Goal: Check status: Check status

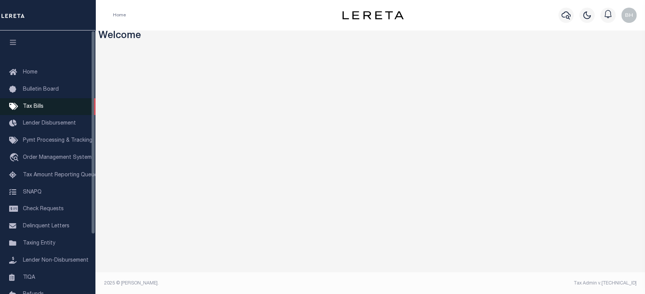
click at [36, 105] on span "Tax Bills" at bounding box center [33, 106] width 21 height 5
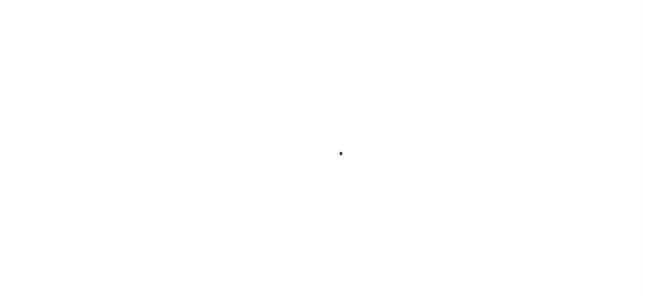
select select
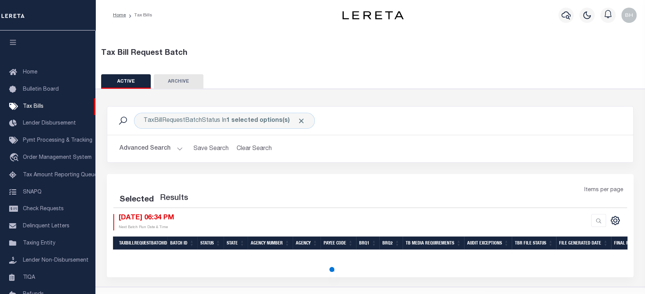
click at [138, 150] on button "Advanced Search" at bounding box center [150, 149] width 63 height 15
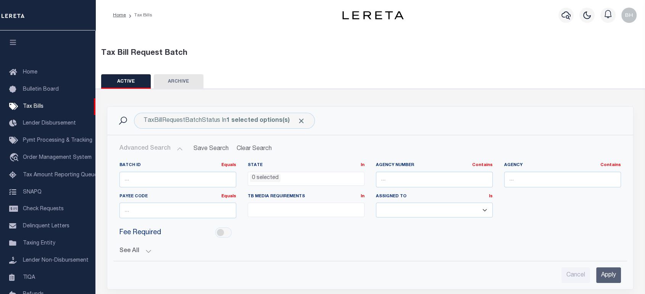
scroll to position [85, 0]
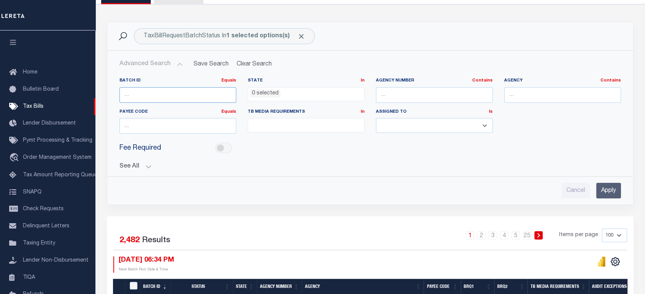
click at [167, 98] on input "number" at bounding box center [177, 95] width 117 height 16
paste input "66782"
type input "66782"
click at [604, 194] on input "Apply" at bounding box center [608, 191] width 25 height 16
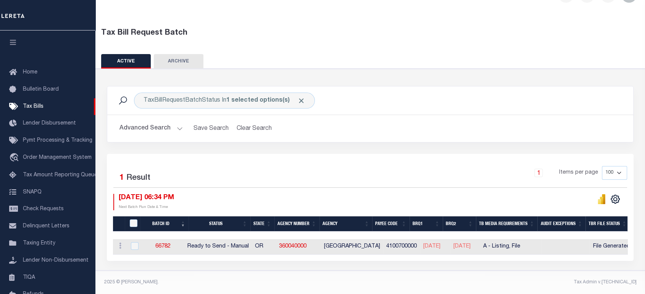
scroll to position [24, 0]
click at [166, 244] on link "66782" at bounding box center [162, 246] width 15 height 5
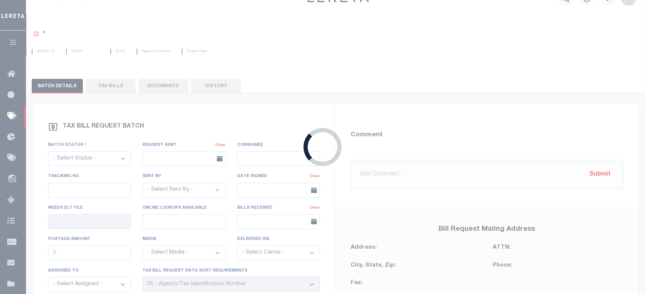
scroll to position [2, 0]
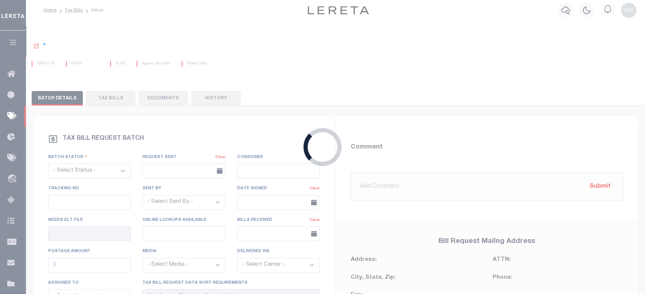
select select "RTS"
type input "Yes"
select select "16"
select select "2"
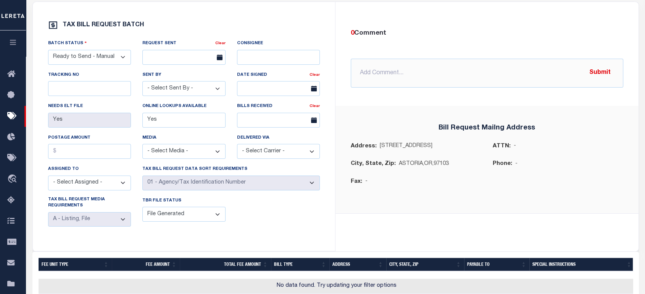
scroll to position [0, 0]
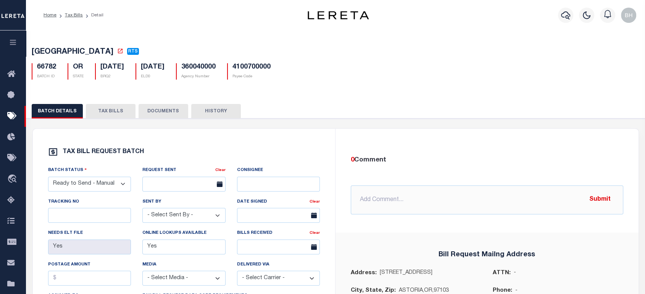
click at [109, 113] on button "TAX BILLS" at bounding box center [111, 111] width 50 height 14
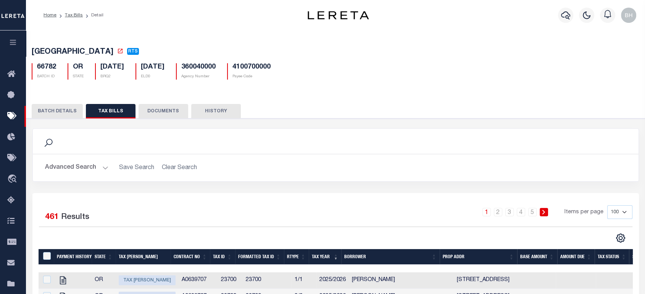
drag, startPoint x: 85, startPoint y: 171, endPoint x: 122, endPoint y: 188, distance: 41.1
click at [85, 171] on button "Advanced Search" at bounding box center [76, 168] width 63 height 15
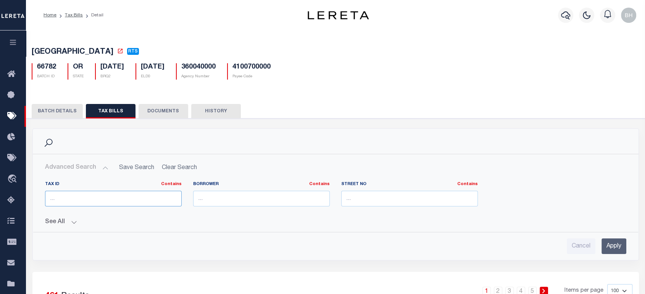
drag, startPoint x: 91, startPoint y: 205, endPoint x: 100, endPoint y: 208, distance: 8.8
click at [91, 204] on input "text" at bounding box center [113, 199] width 137 height 16
paste input "01406"
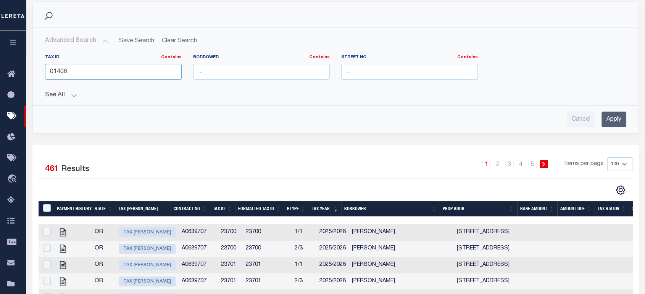
type input "01406"
click at [613, 117] on input "Apply" at bounding box center [613, 120] width 25 height 16
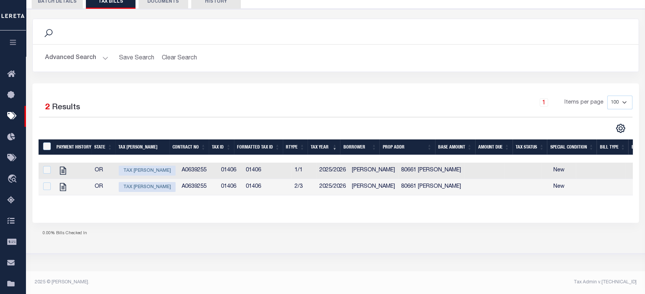
scroll to position [110, 0]
drag, startPoint x: 316, startPoint y: 204, endPoint x: 256, endPoint y: 223, distance: 62.5
click at [312, 206] on div "Payment History State Tax Bill Amount Contract No Tax Id Formatted Tax Id Rtype…" at bounding box center [336, 174] width 594 height 68
click at [256, 223] on div "Selected 2 Results 1 Items per page 100 200 500 1000" at bounding box center [335, 153] width 606 height 139
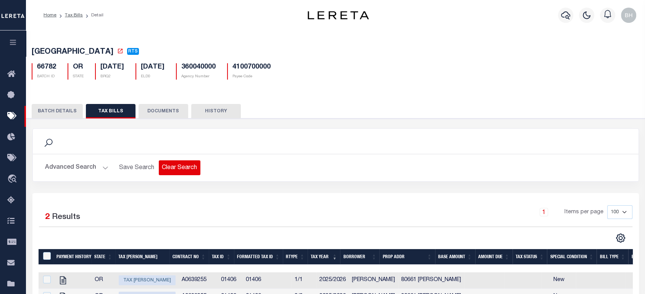
click at [169, 170] on button "Clear Search" at bounding box center [180, 168] width 42 height 15
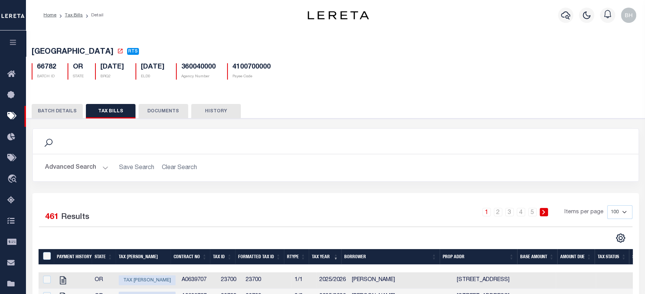
scroll to position [127, 0]
